Goal: Task Accomplishment & Management: Complete application form

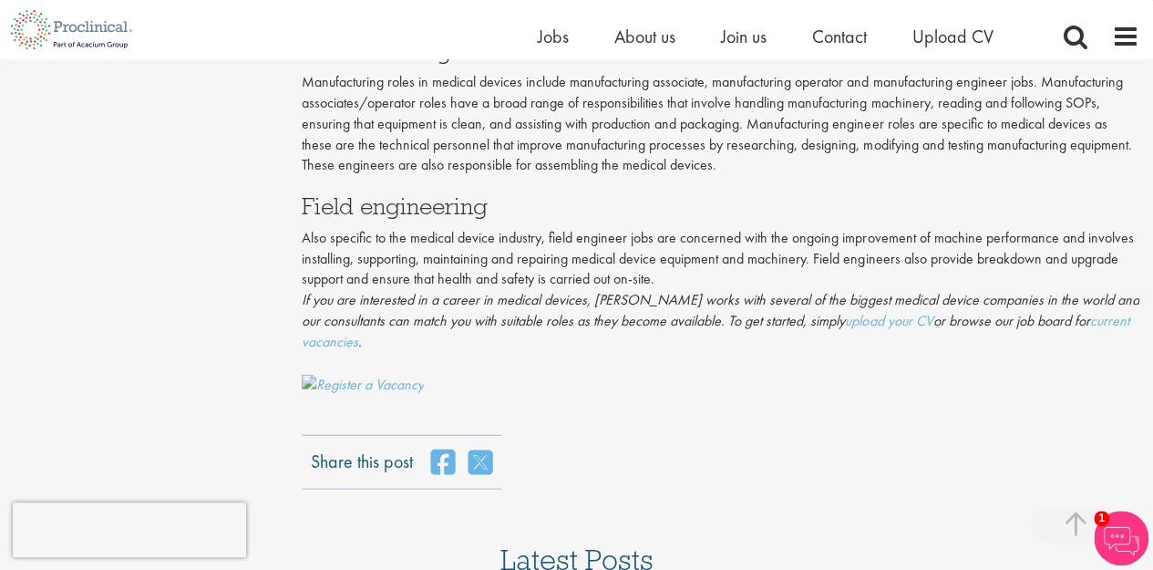
scroll to position [1914, 0]
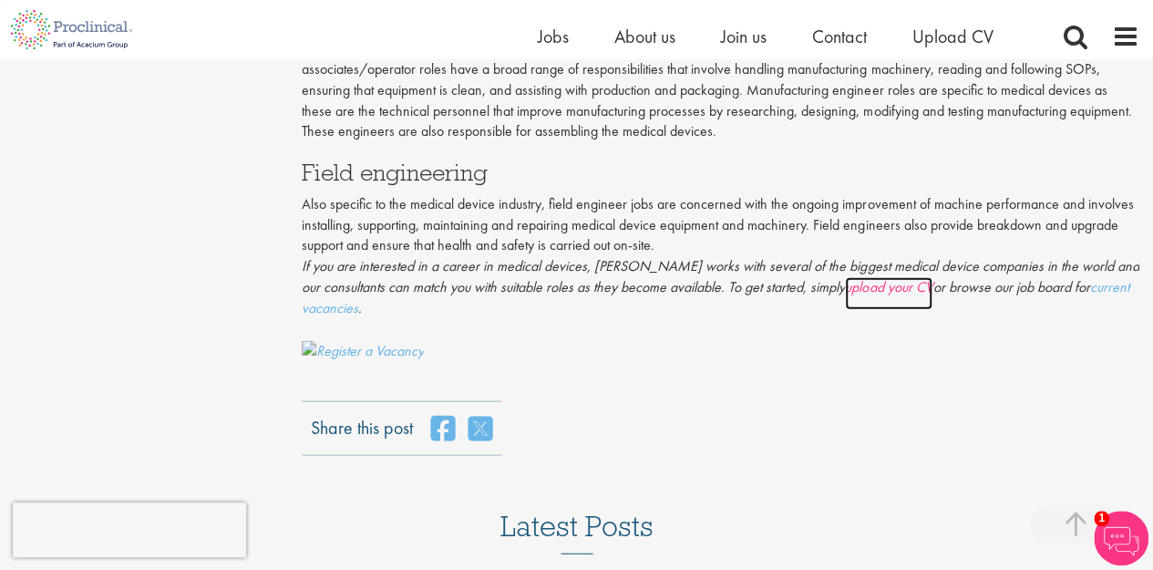
click at [890, 295] on link "upload your CV" at bounding box center [888, 293] width 87 height 33
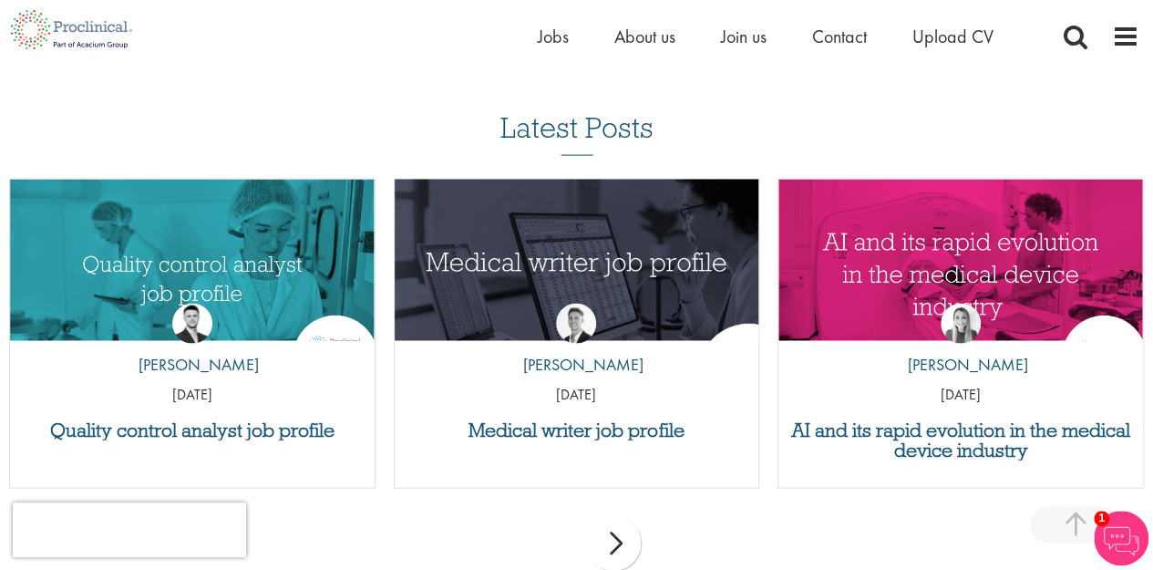
scroll to position [1823, 0]
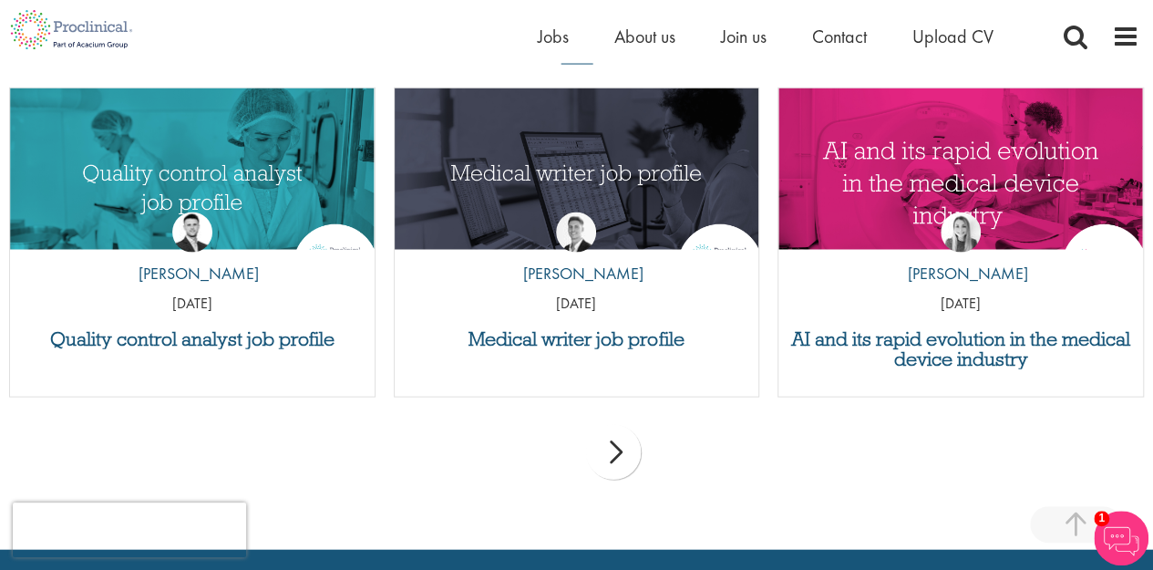
click at [632, 455] on div "next" at bounding box center [613, 452] width 55 height 55
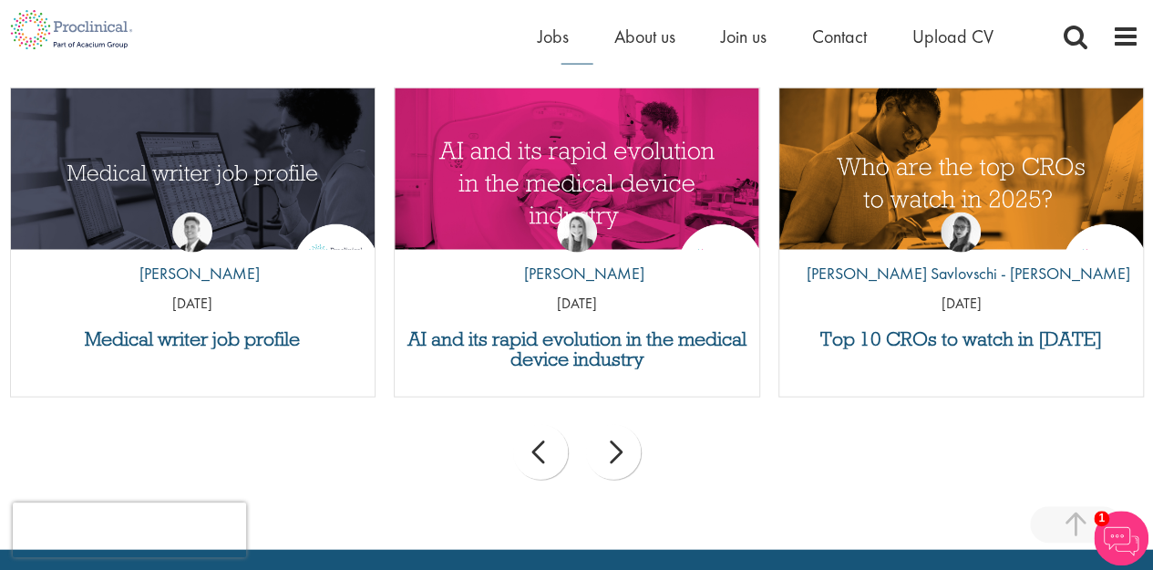
click at [632, 455] on div "next" at bounding box center [613, 452] width 55 height 55
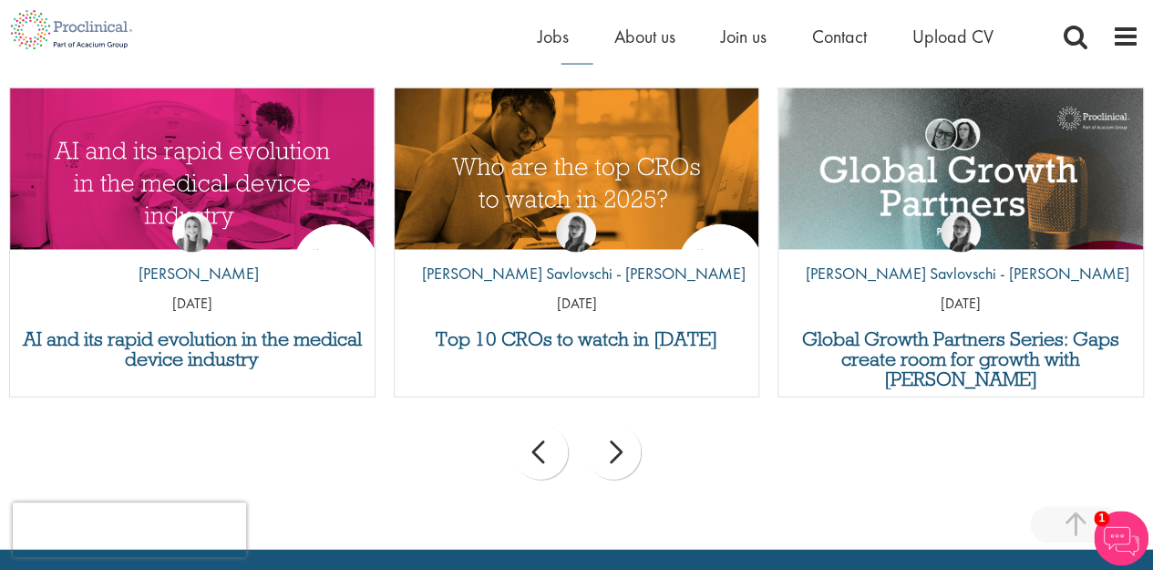
click at [632, 455] on div "next" at bounding box center [613, 452] width 55 height 55
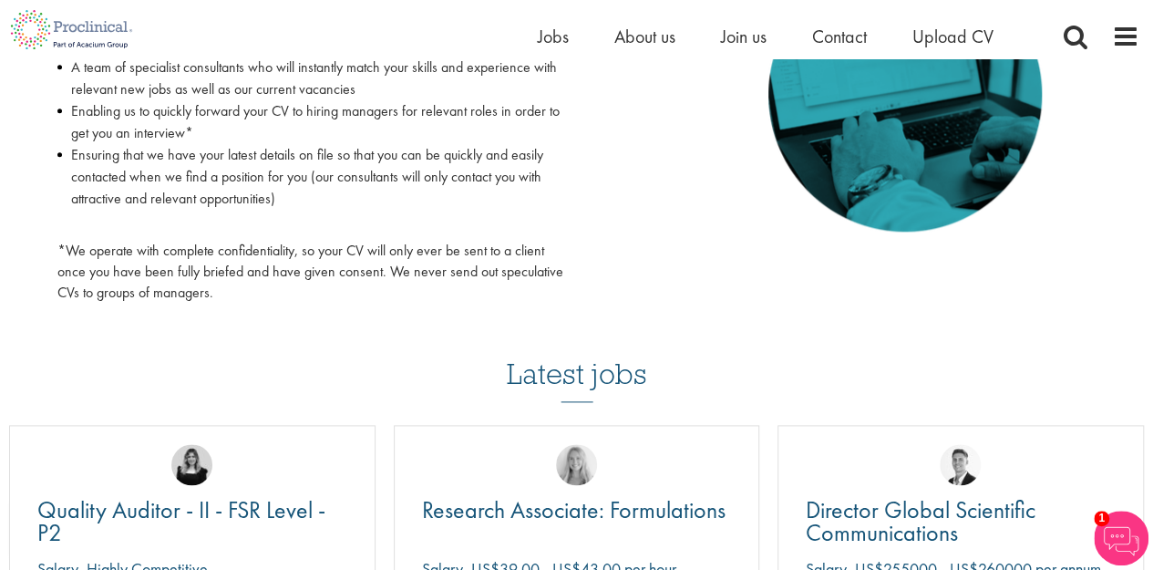
scroll to position [911, 0]
